Goal: Task Accomplishment & Management: Manage account settings

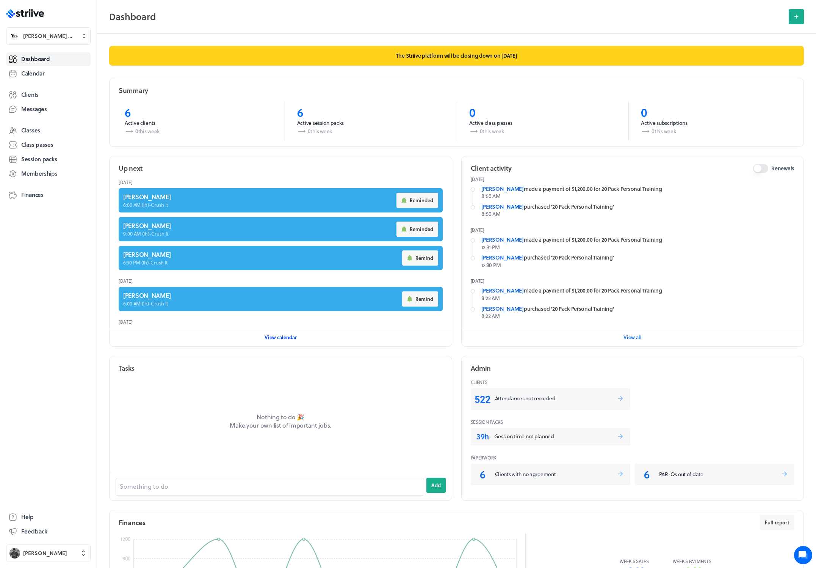
click at [282, 338] on span "View calendar" at bounding box center [281, 337] width 32 height 7
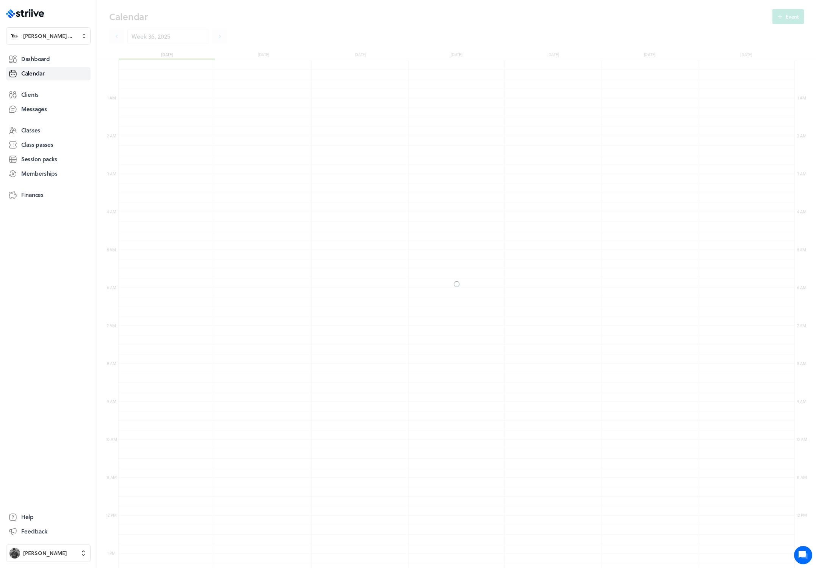
scroll to position [910, 676]
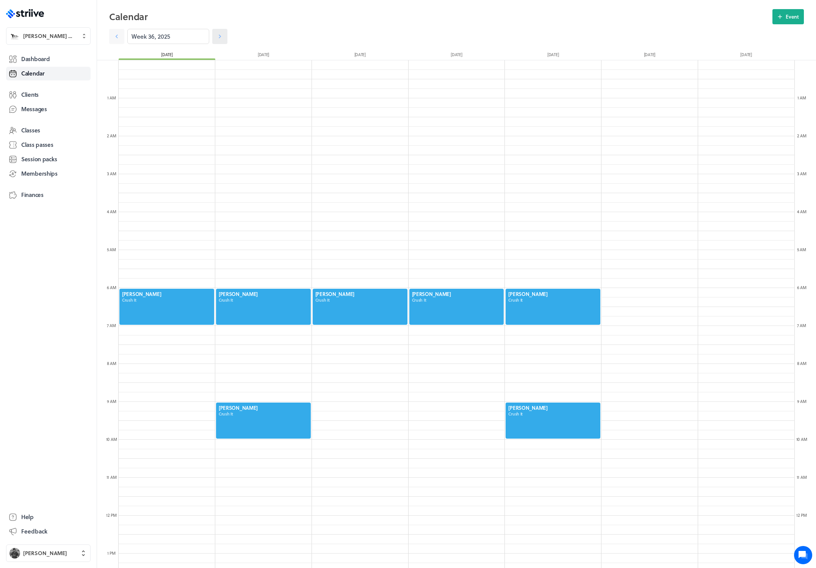
click at [216, 38] on icon at bounding box center [220, 37] width 8 height 8
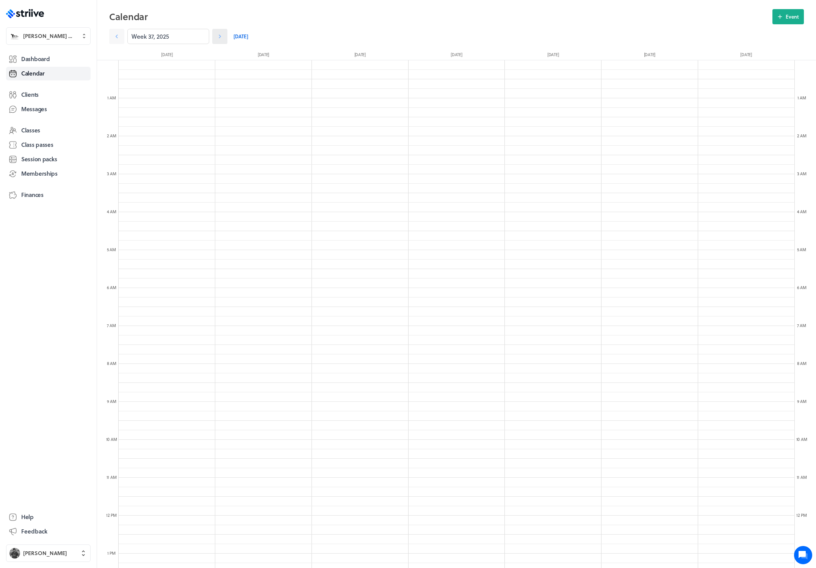
click at [216, 39] on icon at bounding box center [220, 37] width 8 height 8
click at [216, 36] on icon at bounding box center [220, 37] width 8 height 8
click at [117, 37] on icon at bounding box center [117, 37] width 8 height 8
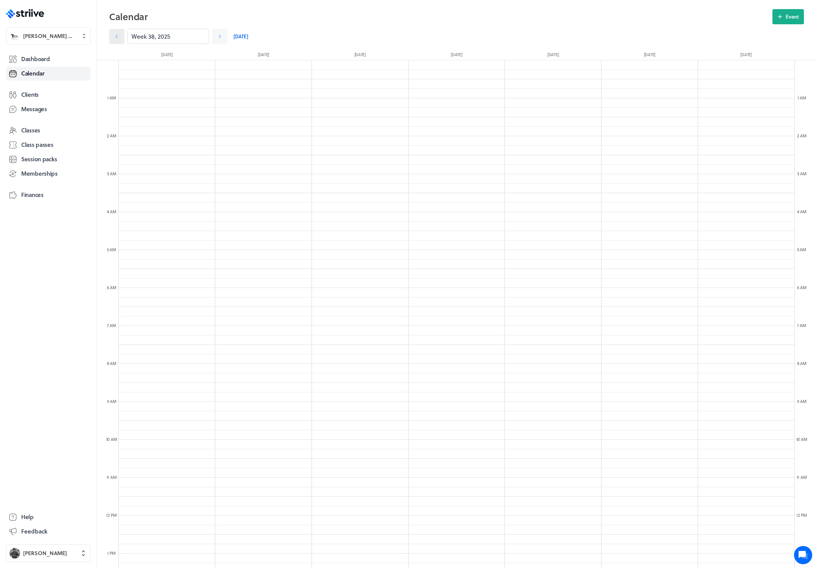
click at [117, 37] on icon at bounding box center [117, 37] width 8 height 8
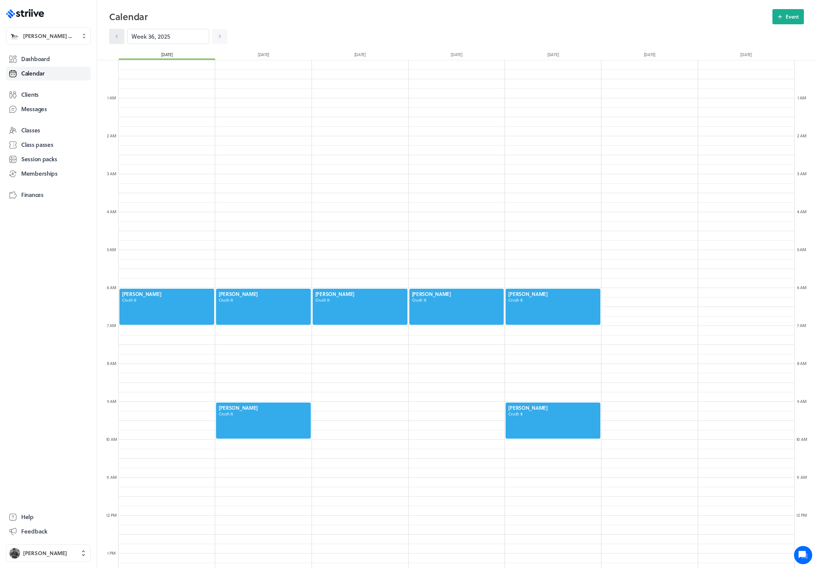
click at [117, 37] on icon at bounding box center [117, 37] width 8 height 8
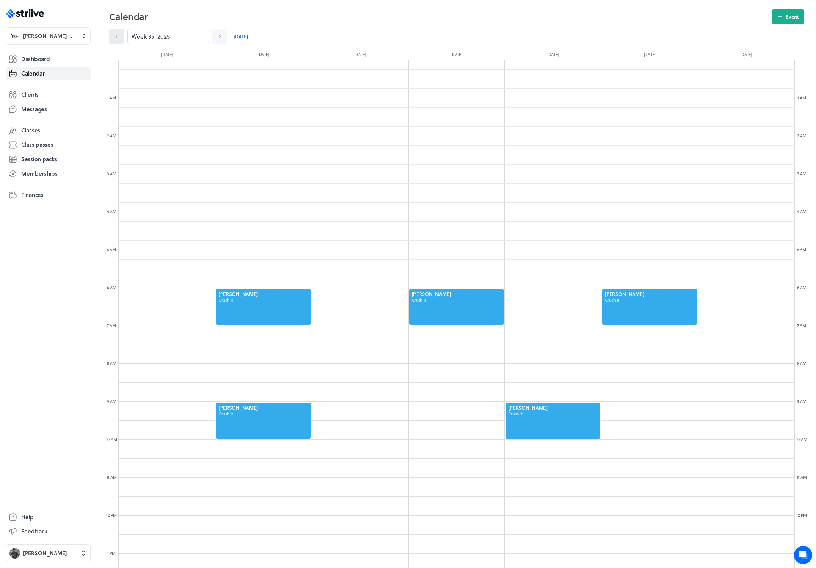
click at [113, 34] on icon at bounding box center [117, 37] width 8 height 8
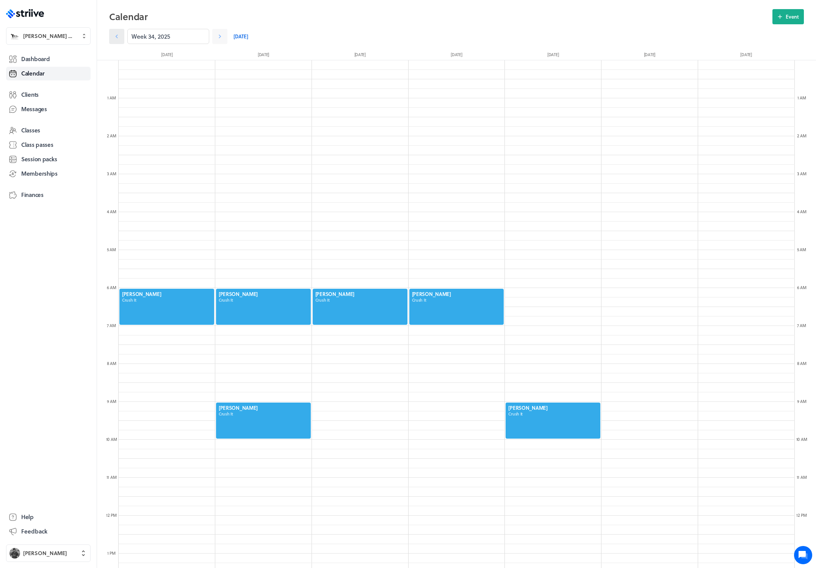
click at [113, 36] on icon at bounding box center [117, 37] width 8 height 8
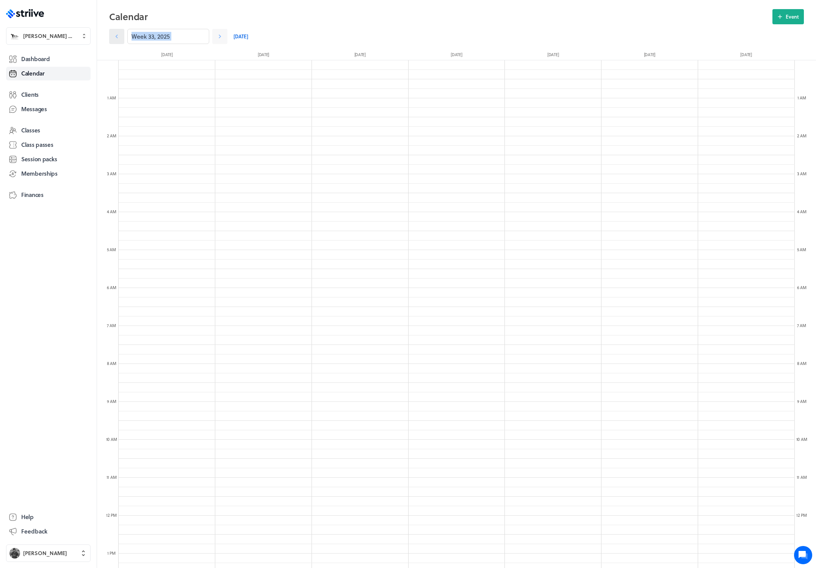
click at [113, 36] on icon at bounding box center [117, 37] width 8 height 8
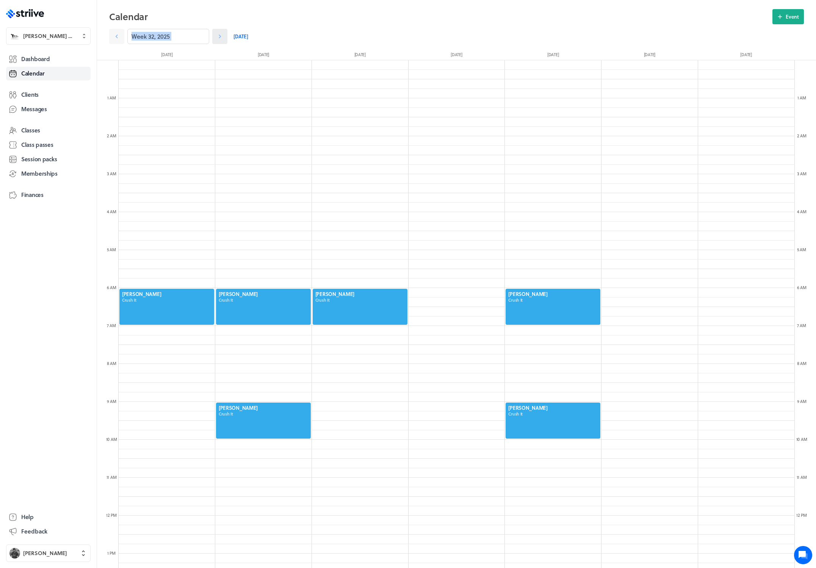
click at [216, 35] on icon at bounding box center [220, 37] width 8 height 8
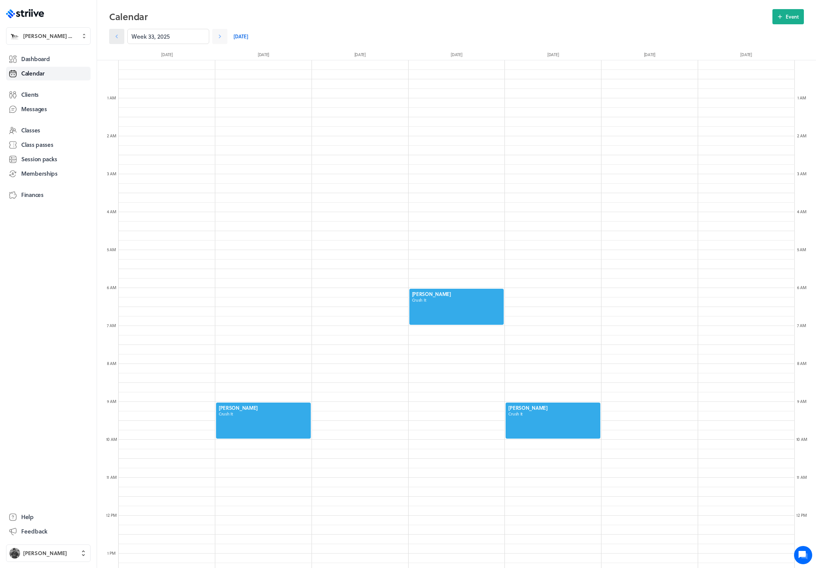
click at [122, 38] on link at bounding box center [116, 36] width 15 height 15
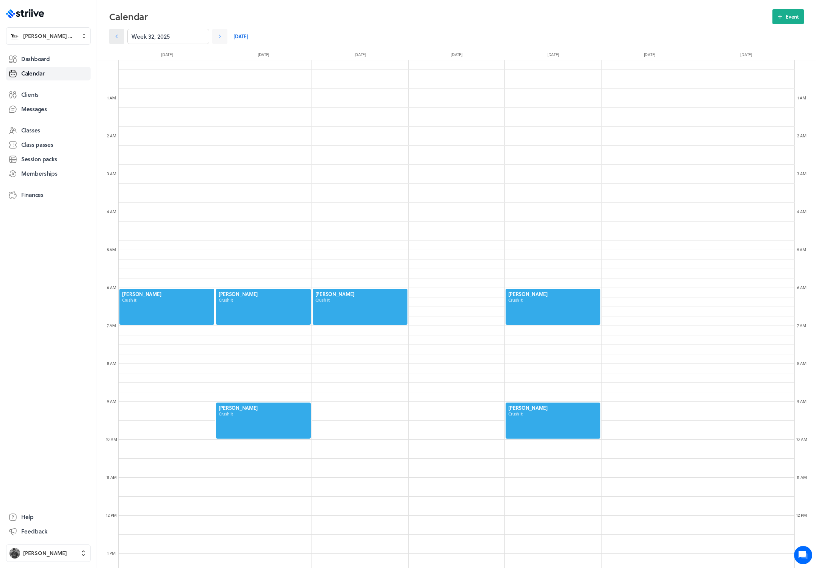
click at [116, 39] on icon at bounding box center [117, 37] width 8 height 8
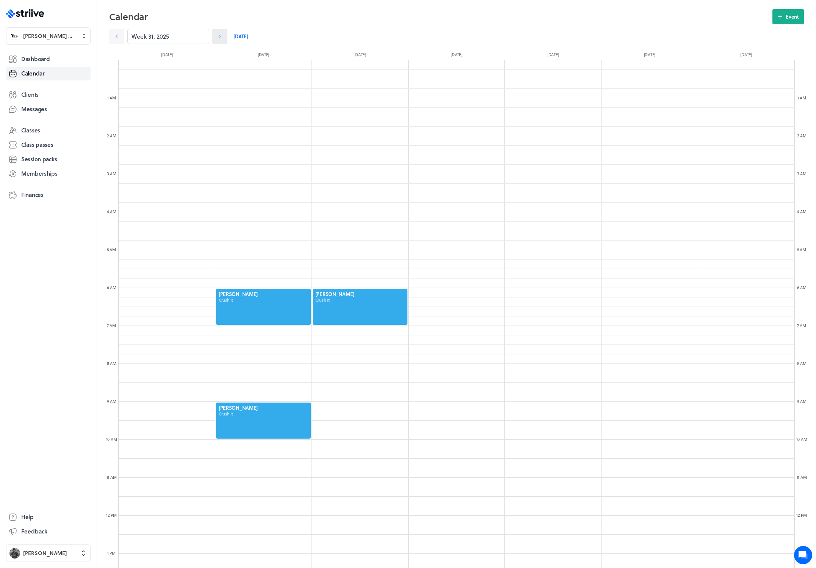
click at [216, 38] on icon at bounding box center [220, 37] width 8 height 8
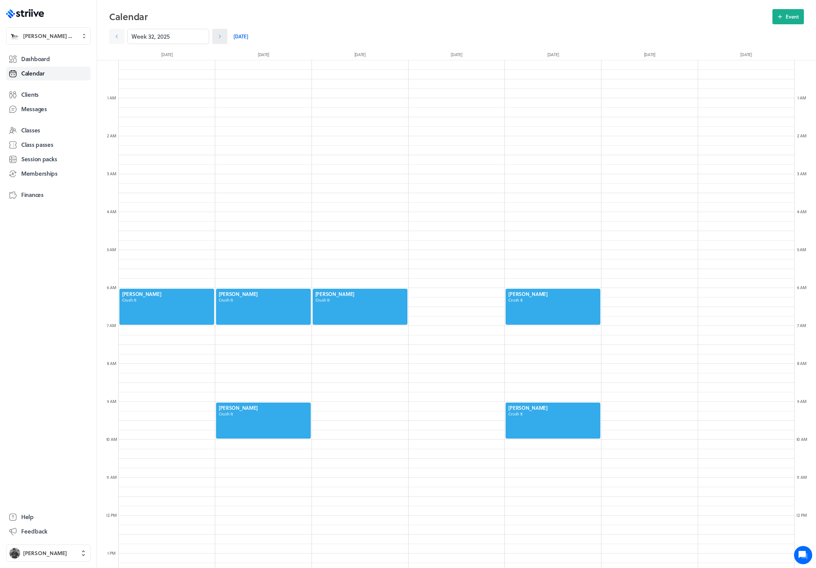
click at [216, 38] on icon at bounding box center [220, 37] width 8 height 8
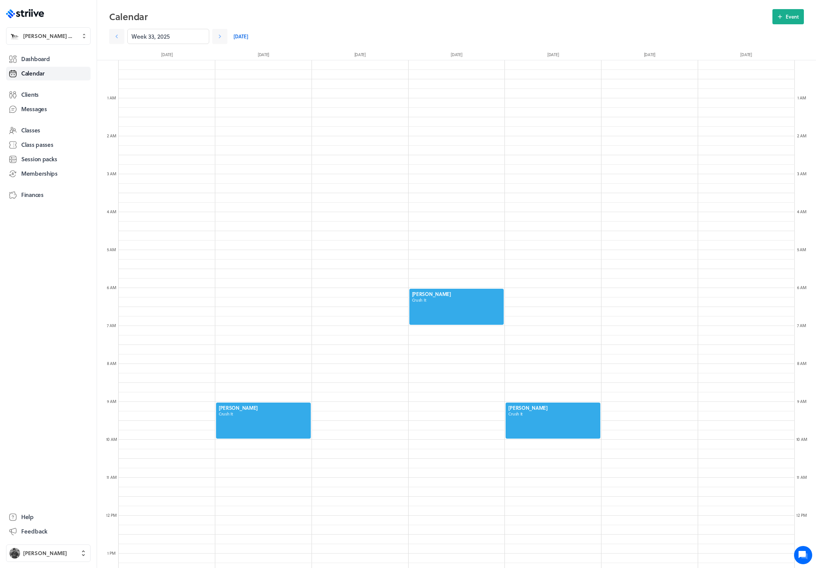
click at [236, 36] on link "[DATE]" at bounding box center [241, 36] width 15 height 15
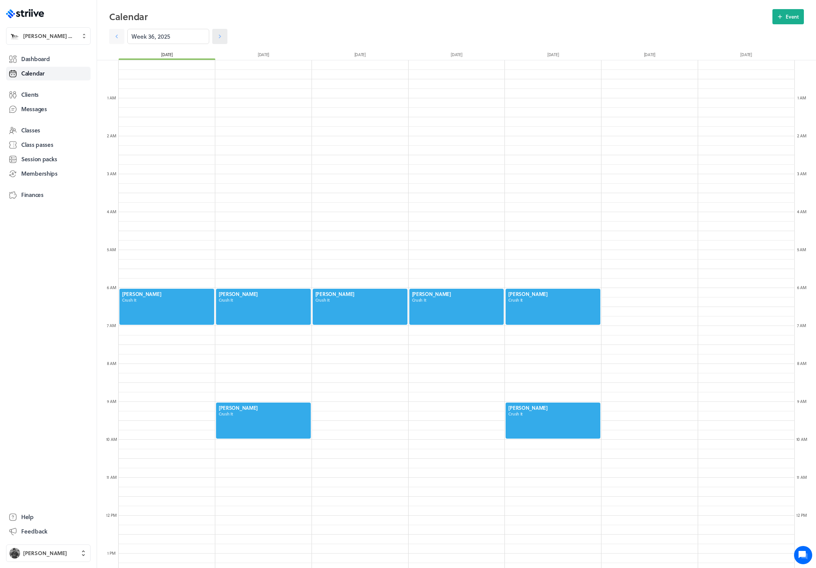
click at [216, 38] on icon at bounding box center [220, 37] width 8 height 8
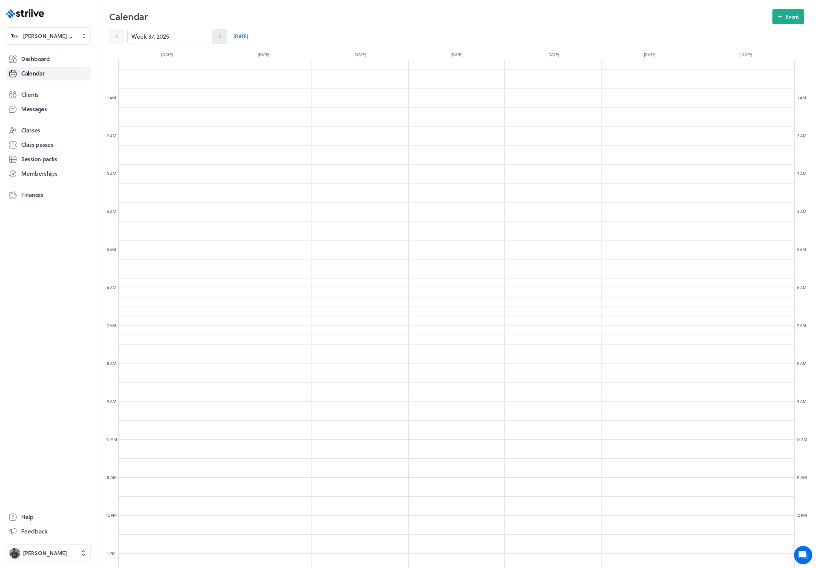
click at [216, 38] on icon at bounding box center [220, 37] width 8 height 8
click at [34, 193] on span "Finances" at bounding box center [32, 195] width 22 height 8
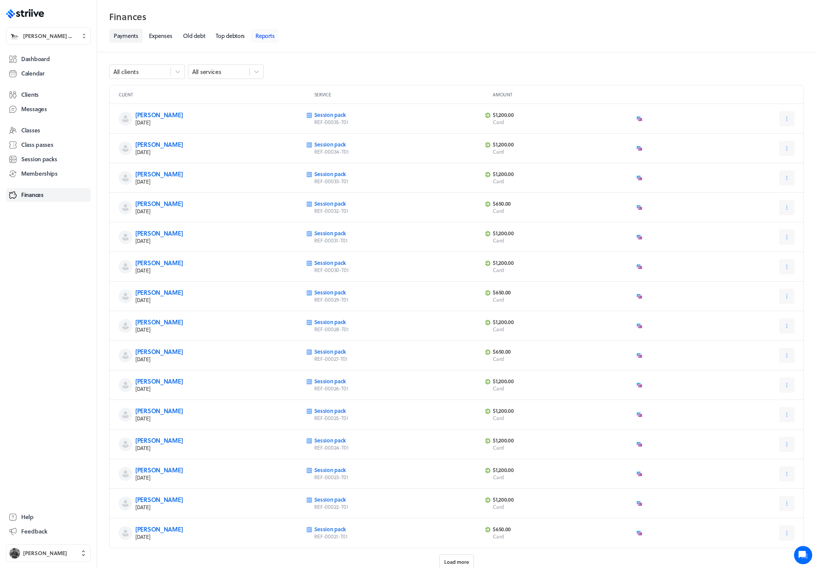
click at [263, 38] on link "Reports" at bounding box center [265, 36] width 28 height 14
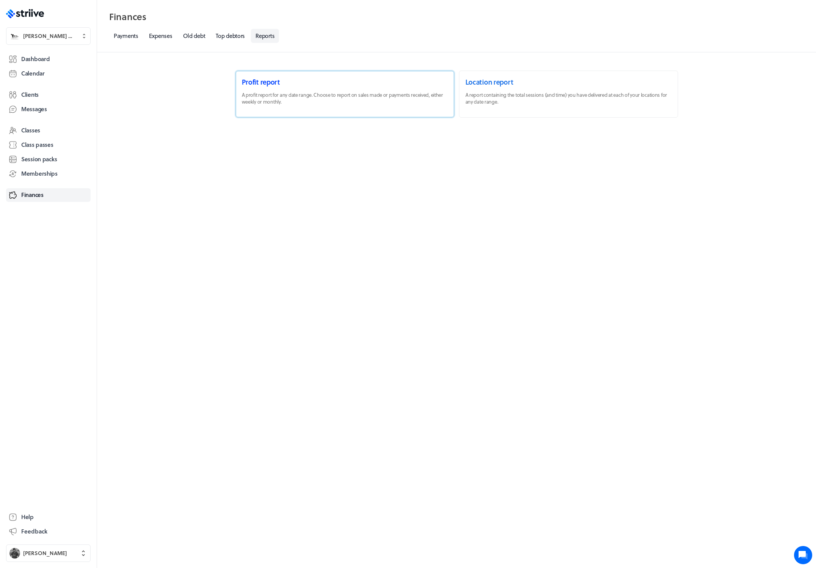
click at [293, 94] on link at bounding box center [345, 94] width 218 height 46
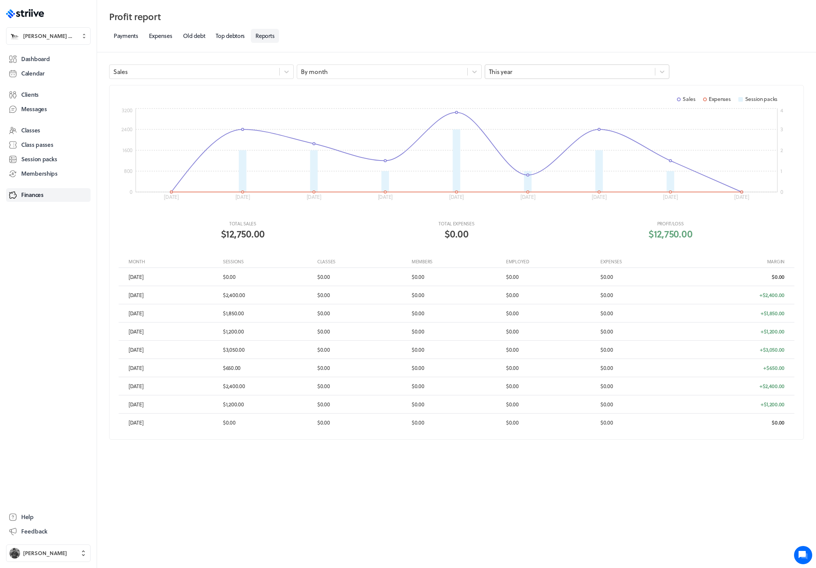
click at [522, 69] on div "This year" at bounding box center [570, 72] width 170 height 10
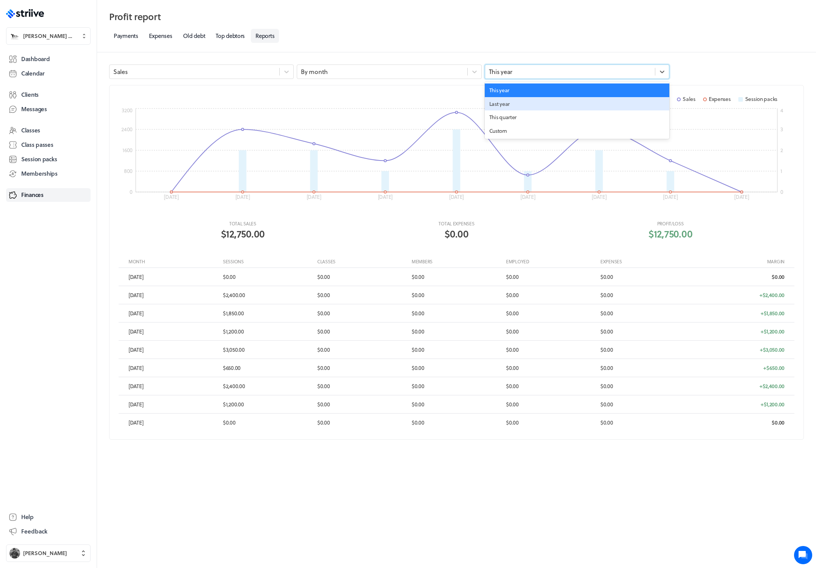
click at [511, 100] on div "Last year" at bounding box center [577, 104] width 185 height 14
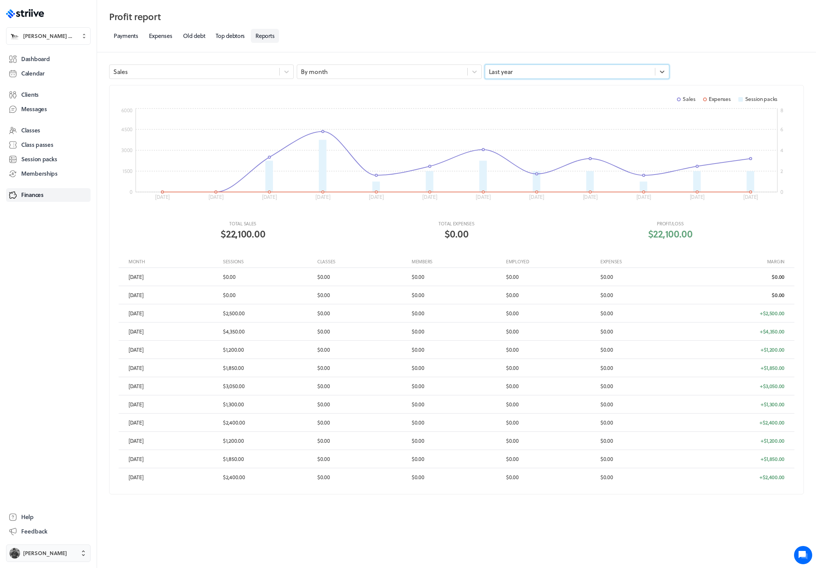
click at [49, 553] on span "[PERSON_NAME]" at bounding box center [45, 553] width 44 height 8
click at [38, 527] on span "Settings" at bounding box center [34, 525] width 20 height 8
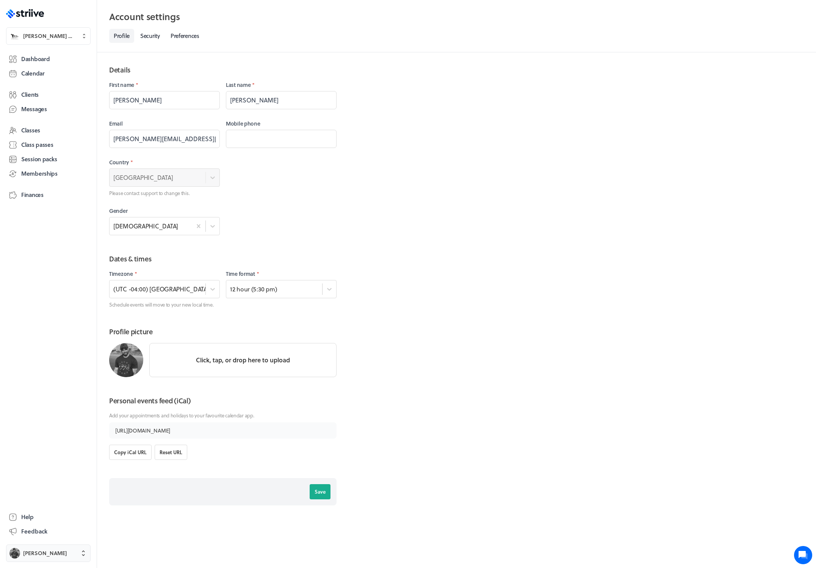
click at [38, 556] on span "[PERSON_NAME]" at bounding box center [45, 553] width 44 height 8
click at [48, 544] on button "Sign out" at bounding box center [48, 547] width 78 height 12
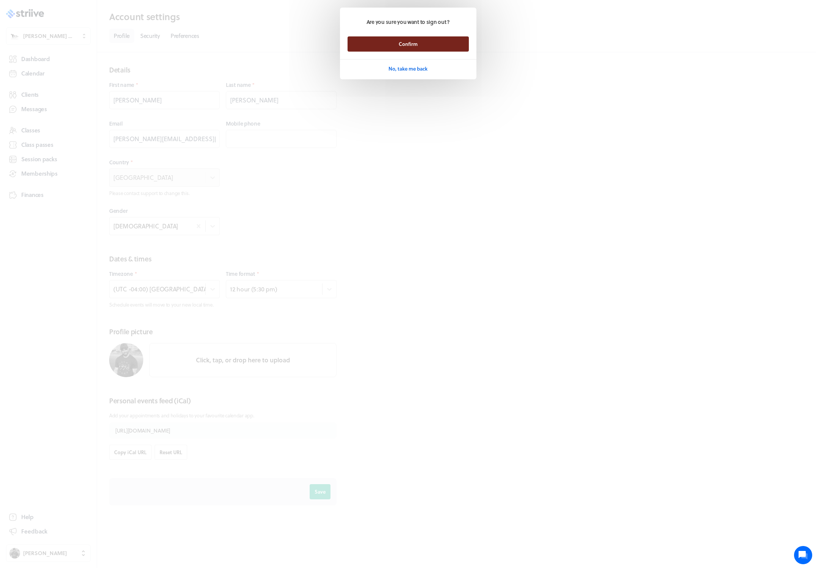
click at [398, 47] on button "Confirm" at bounding box center [408, 43] width 121 height 15
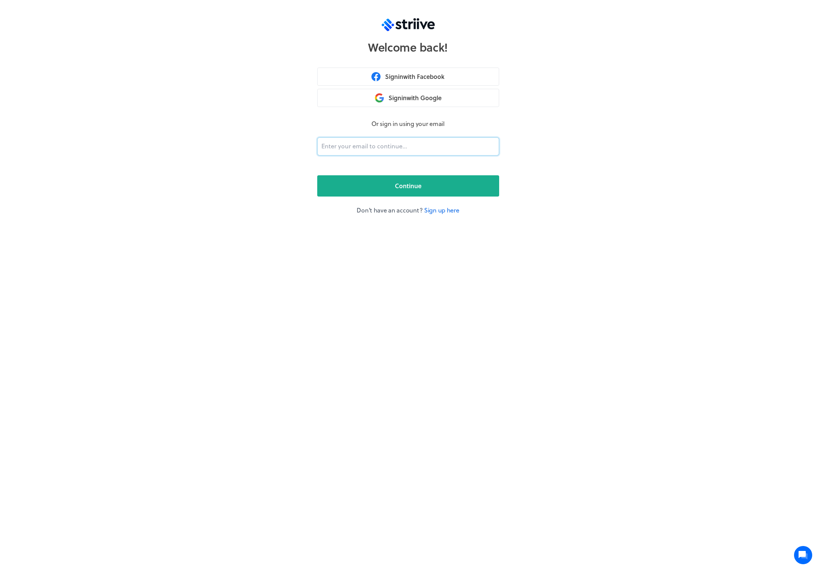
click at [392, 150] on input "email" at bounding box center [408, 146] width 182 height 18
type input "adam@striive.co"
